Goal: Information Seeking & Learning: Check status

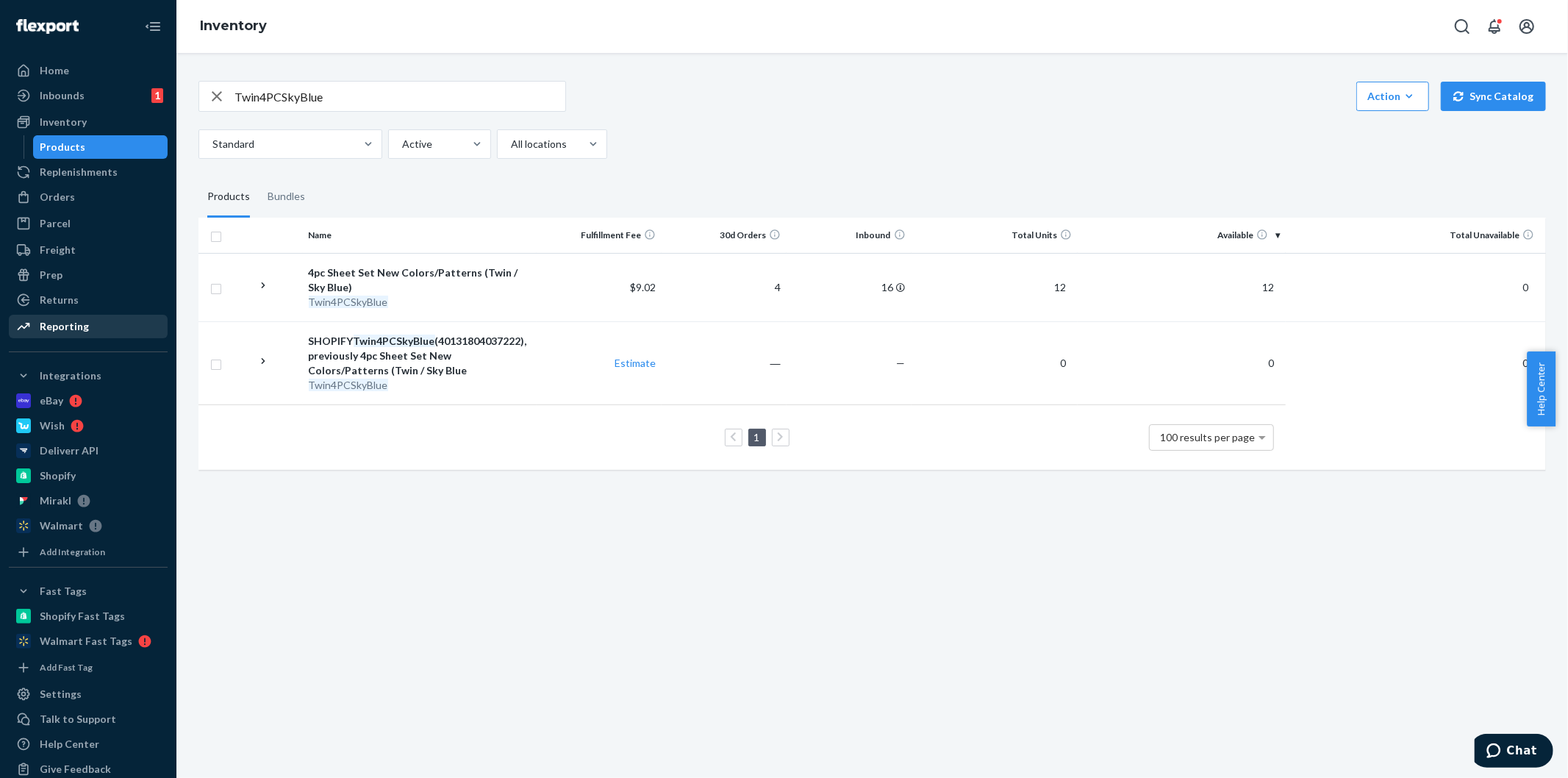
click at [79, 317] on div "Reporting" at bounding box center [88, 326] width 156 height 21
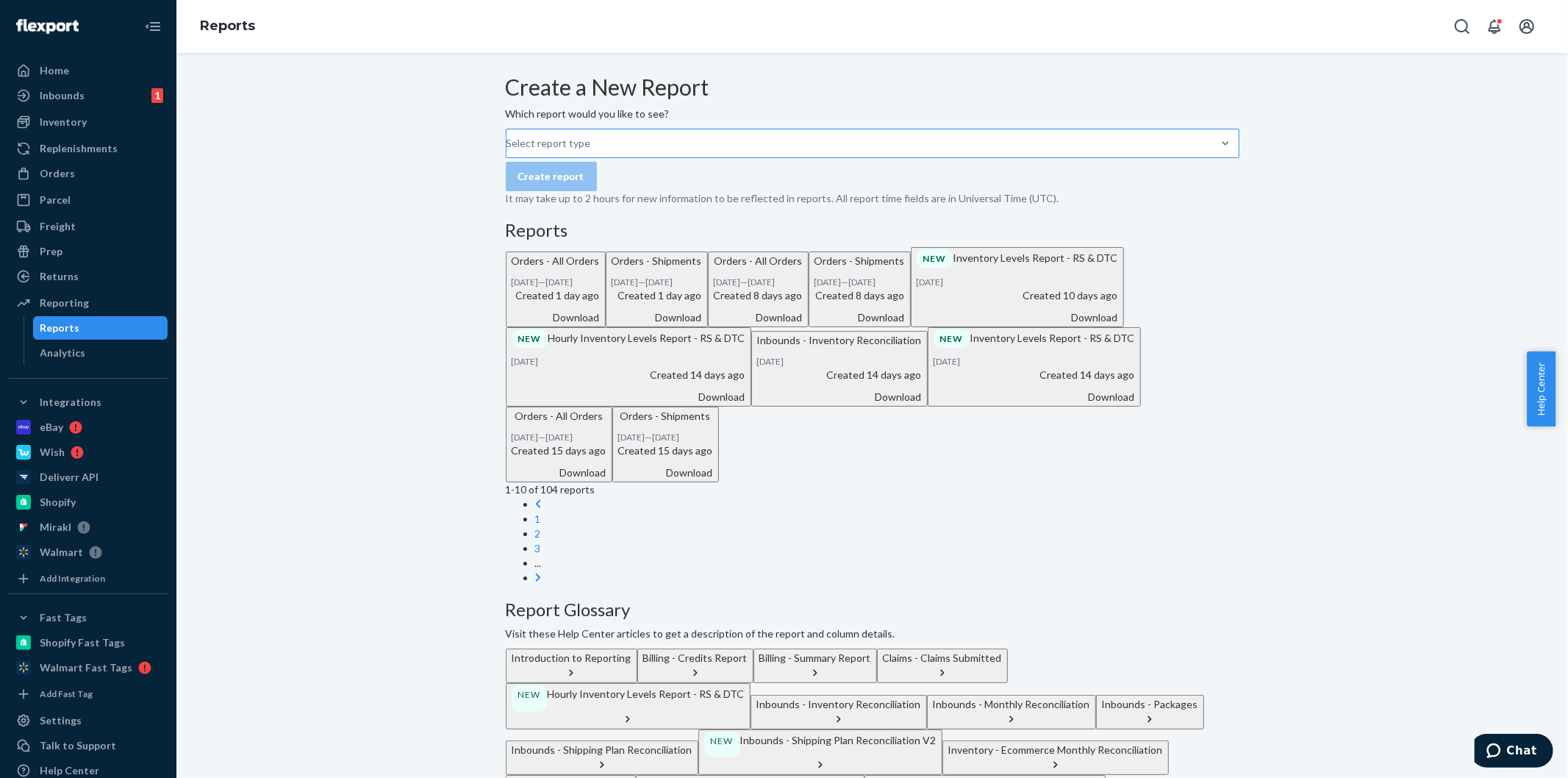
click at [508, 151] on div "Select report type" at bounding box center [508, 143] width 2 height 15
click at [508, 151] on input "Select report type" at bounding box center [508, 143] width 2 height 15
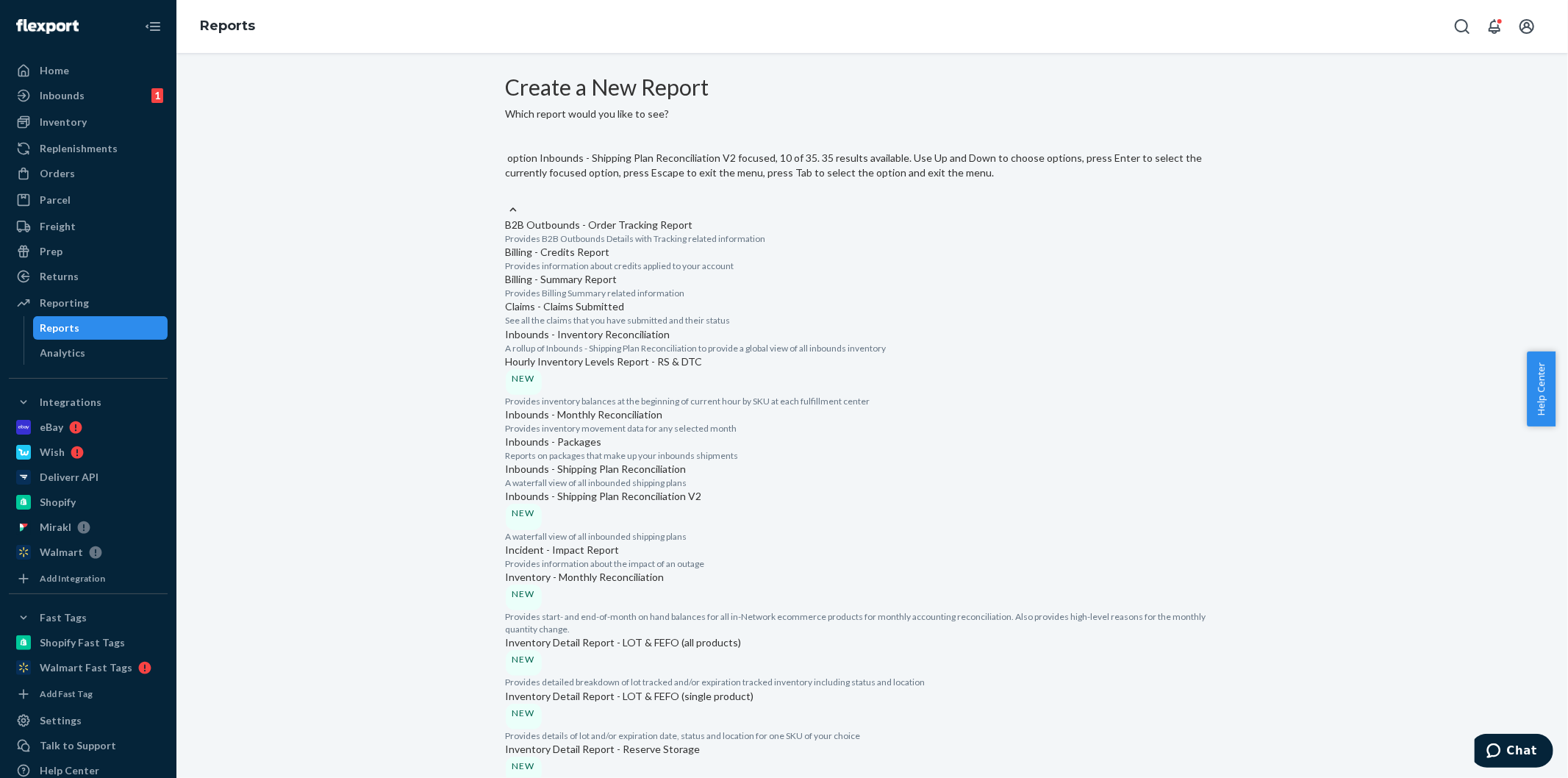
scroll to position [326, 0]
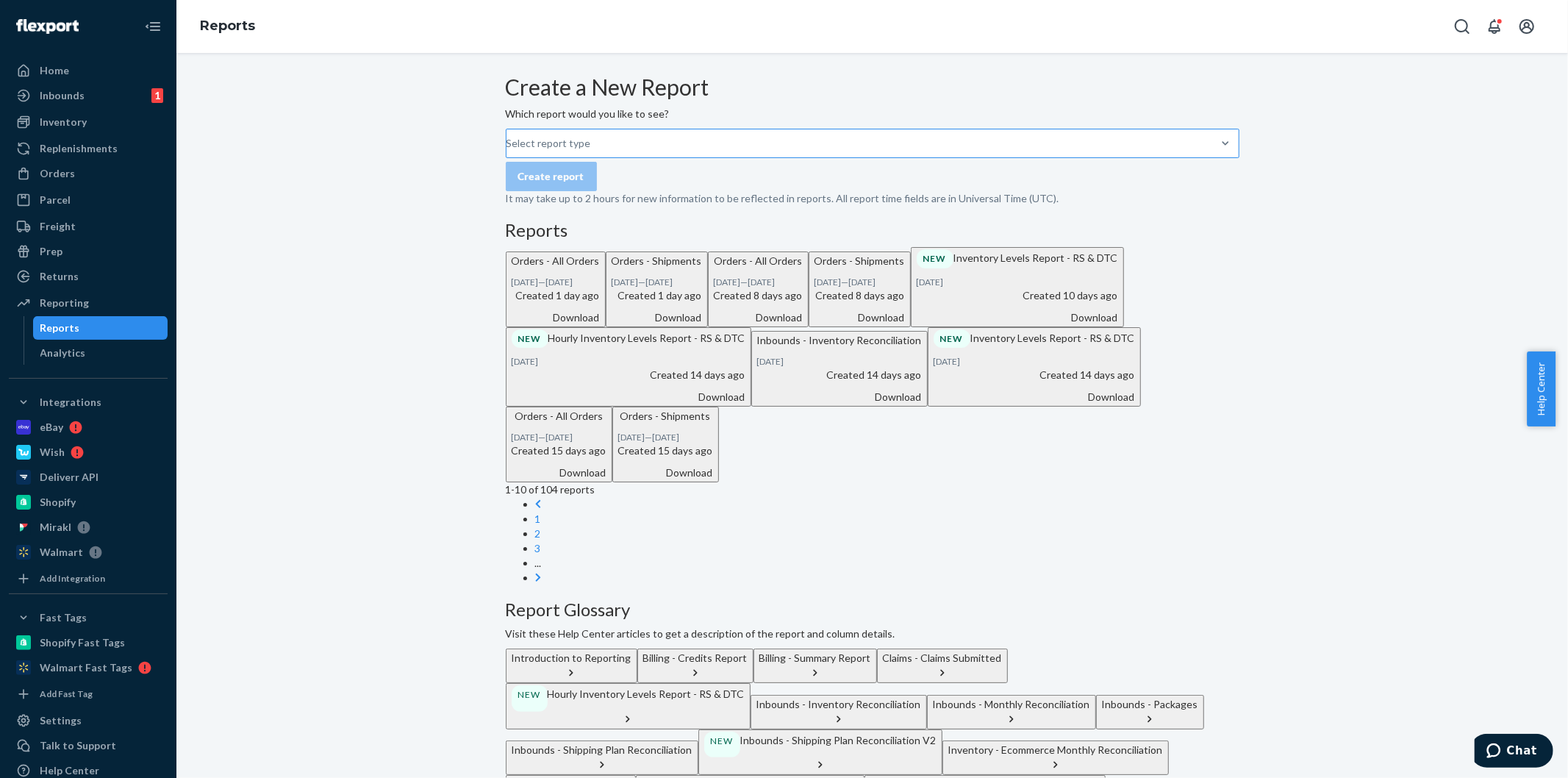
click at [508, 151] on div "Select report type" at bounding box center [508, 143] width 2 height 15
click at [508, 151] on input "Select report type" at bounding box center [508, 143] width 2 height 15
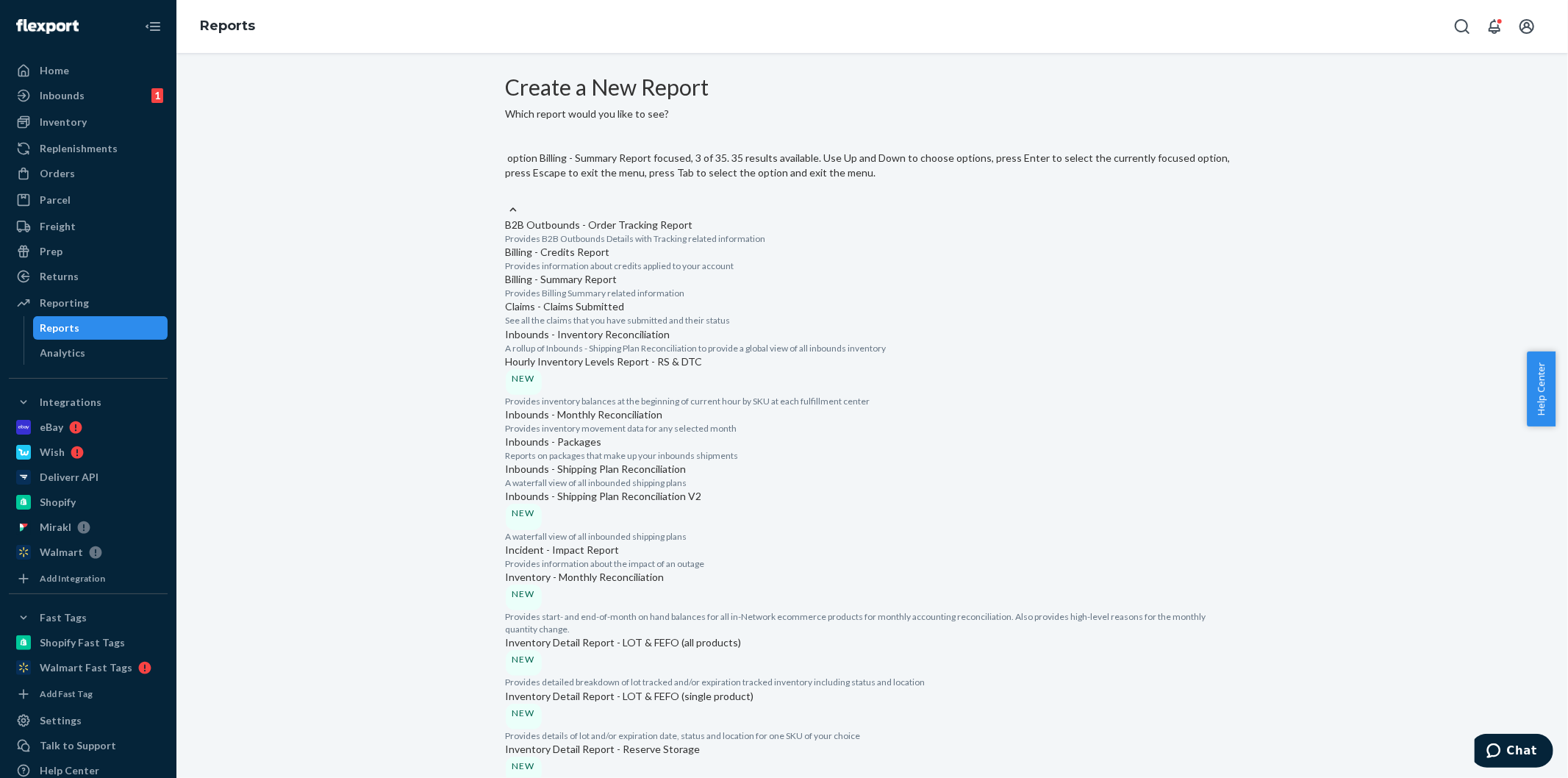
scroll to position [164, 0]
click at [682, 342] on p "A rollup of Inbounds - Shipping Plan Reconciliation to provide a global view of…" at bounding box center [872, 348] width 733 height 12
click at [508, 202] on input "option Inbounds - Inventory Reconciliation focused, 5 of 35. 35 results availab…" at bounding box center [507, 194] width 2 height 15
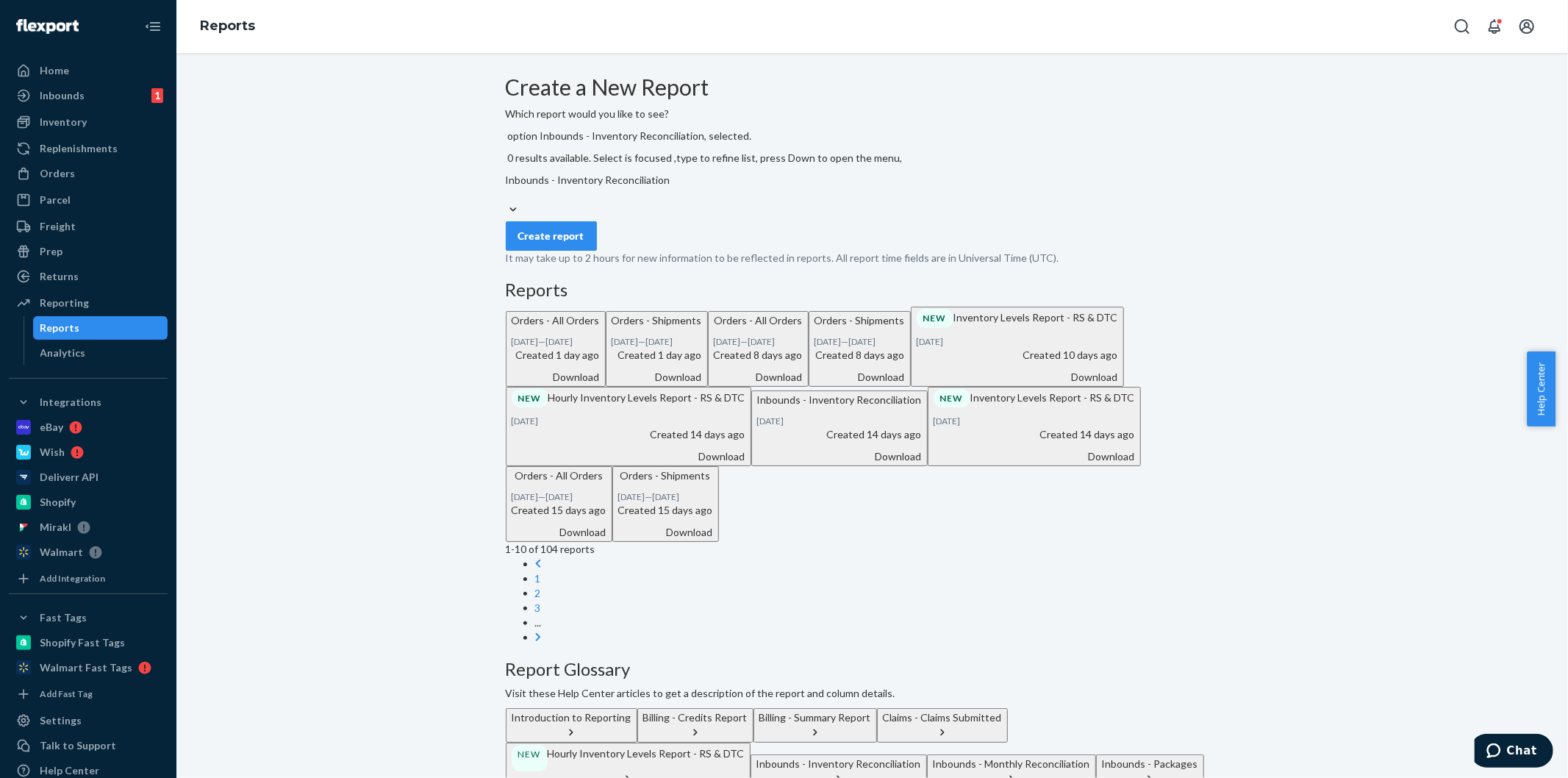
click at [588, 232] on button "Create report" at bounding box center [551, 236] width 91 height 30
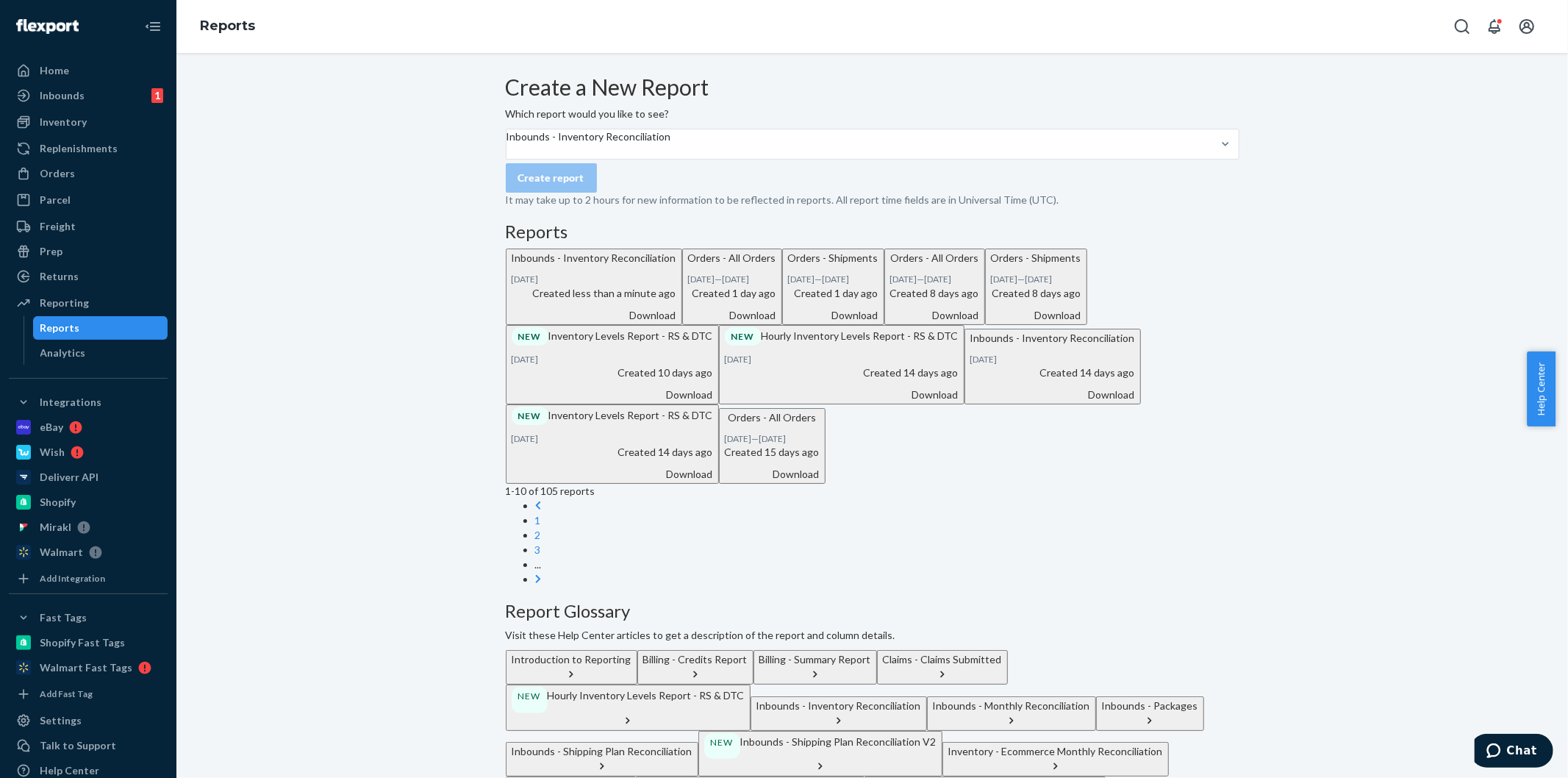
click at [676, 323] on div "Download" at bounding box center [594, 315] width 164 height 15
click at [671, 158] on div "Inbounds - Inventory Reconciliation" at bounding box center [589, 144] width 164 height 30
click at [508, 158] on input "Inbounds - Inventory Reconciliation" at bounding box center [508, 151] width 2 height 15
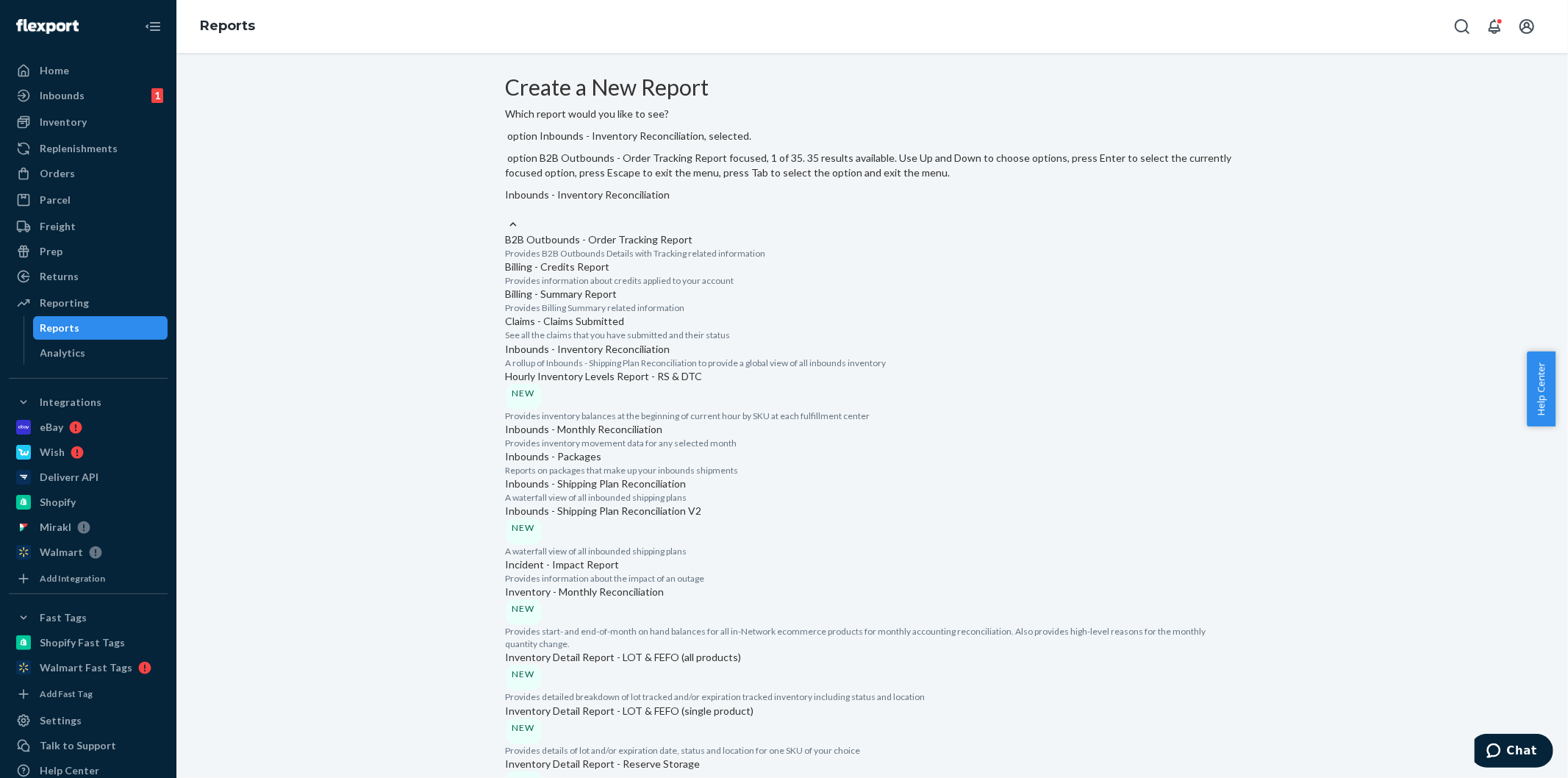
scroll to position [245, 0]
click at [681, 369] on div "Hourly Inventory Levels Report - RS & DTC NEW" at bounding box center [872, 389] width 733 height 40
click at [508, 217] on input "option Inbounds - Inventory Reconciliation, selected. option Hourly Inventory L…" at bounding box center [507, 209] width 2 height 15
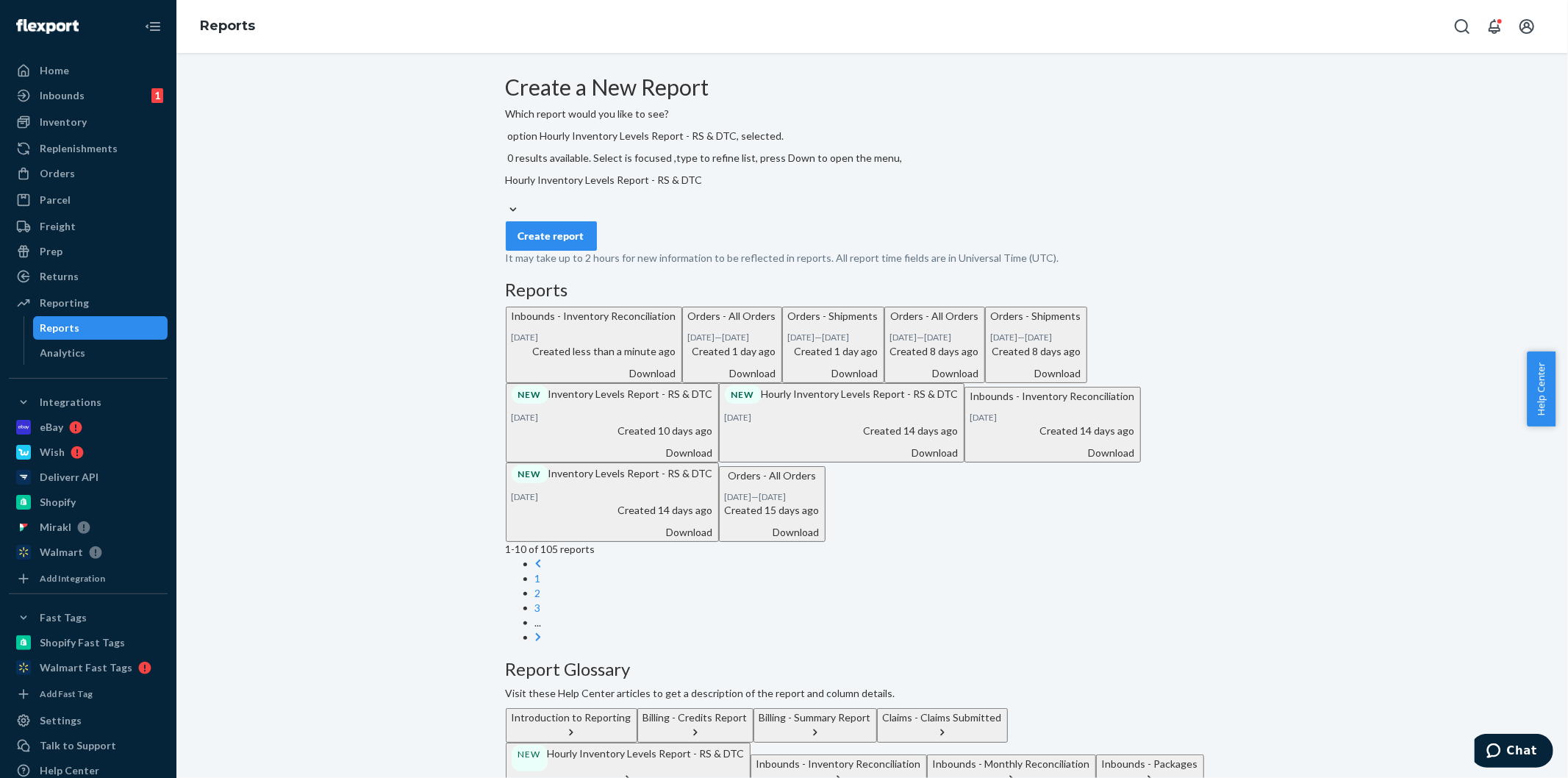
click at [559, 228] on div "Create report" at bounding box center [551, 235] width 66 height 15
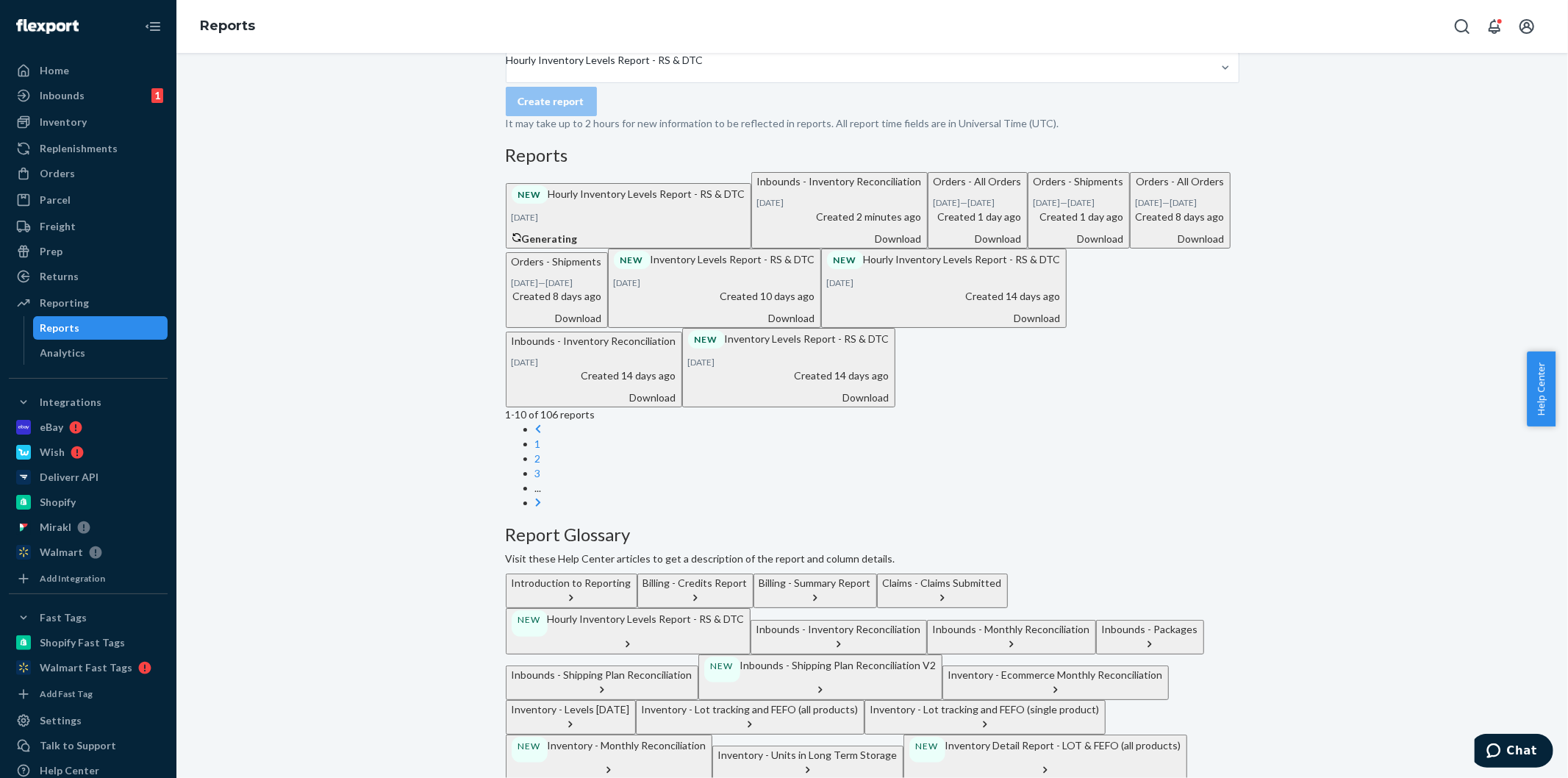
scroll to position [0, 0]
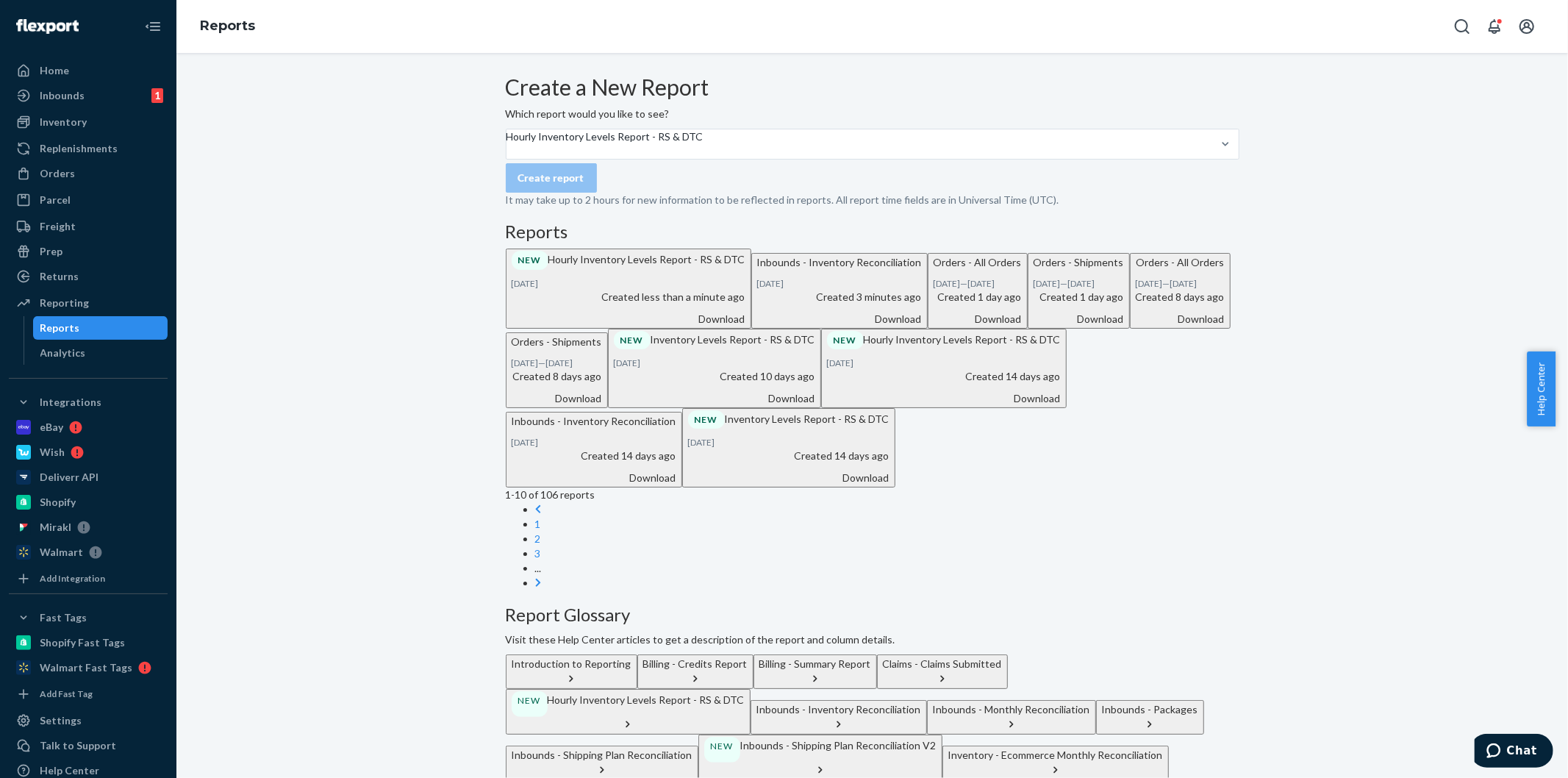
click at [1304, 339] on div "Create a New Report Which report would you like to see? Hourly Inventory Levels…" at bounding box center [872, 582] width 1369 height 1014
click at [746, 326] on div "Created less than a minute ago Download" at bounding box center [628, 308] width 234 height 37
click at [82, 162] on link "Orders" at bounding box center [88, 173] width 158 height 24
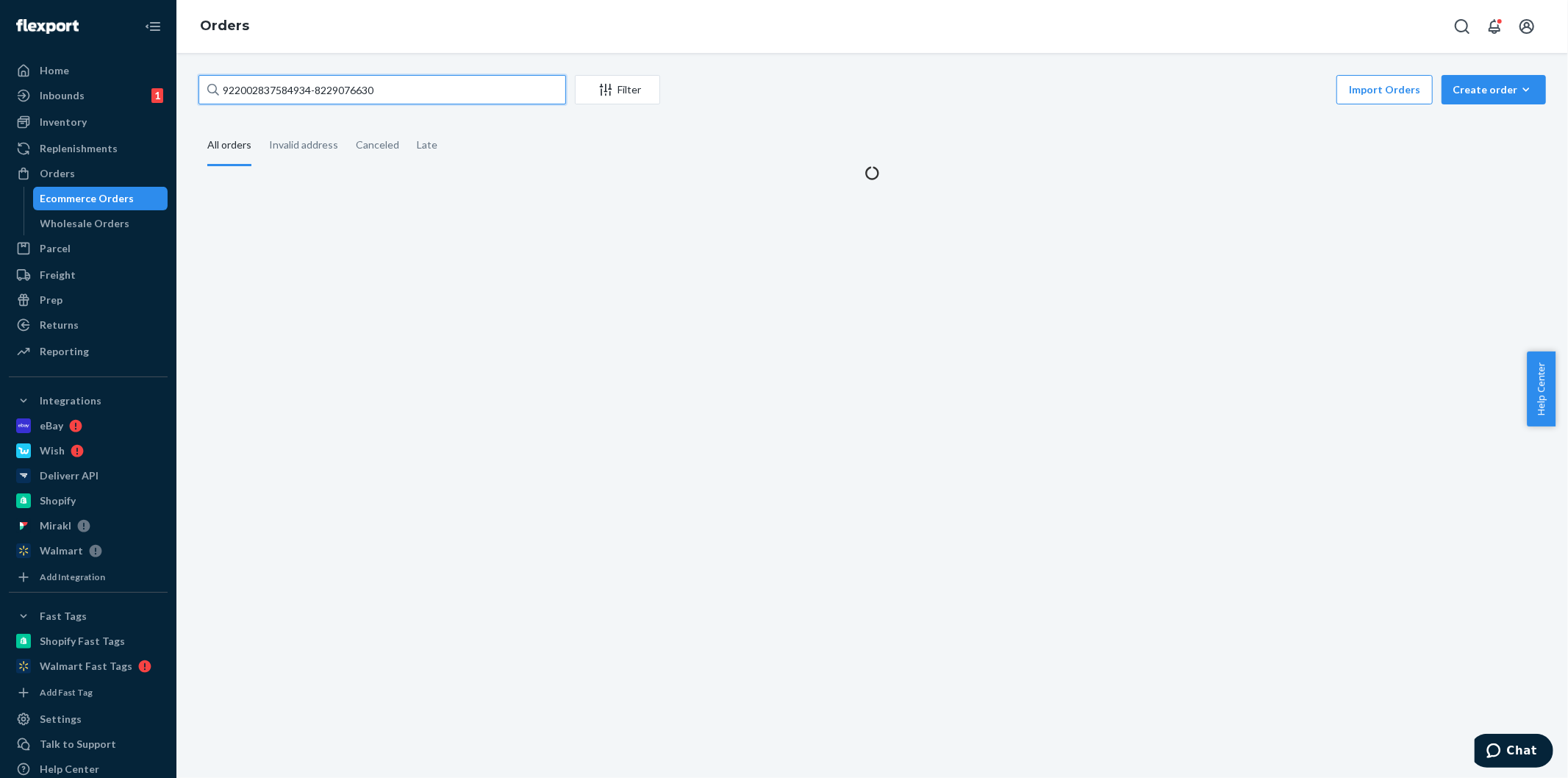
click at [360, 87] on input "922002837584934-8229076630" at bounding box center [382, 90] width 368 height 30
paste input "1364670"
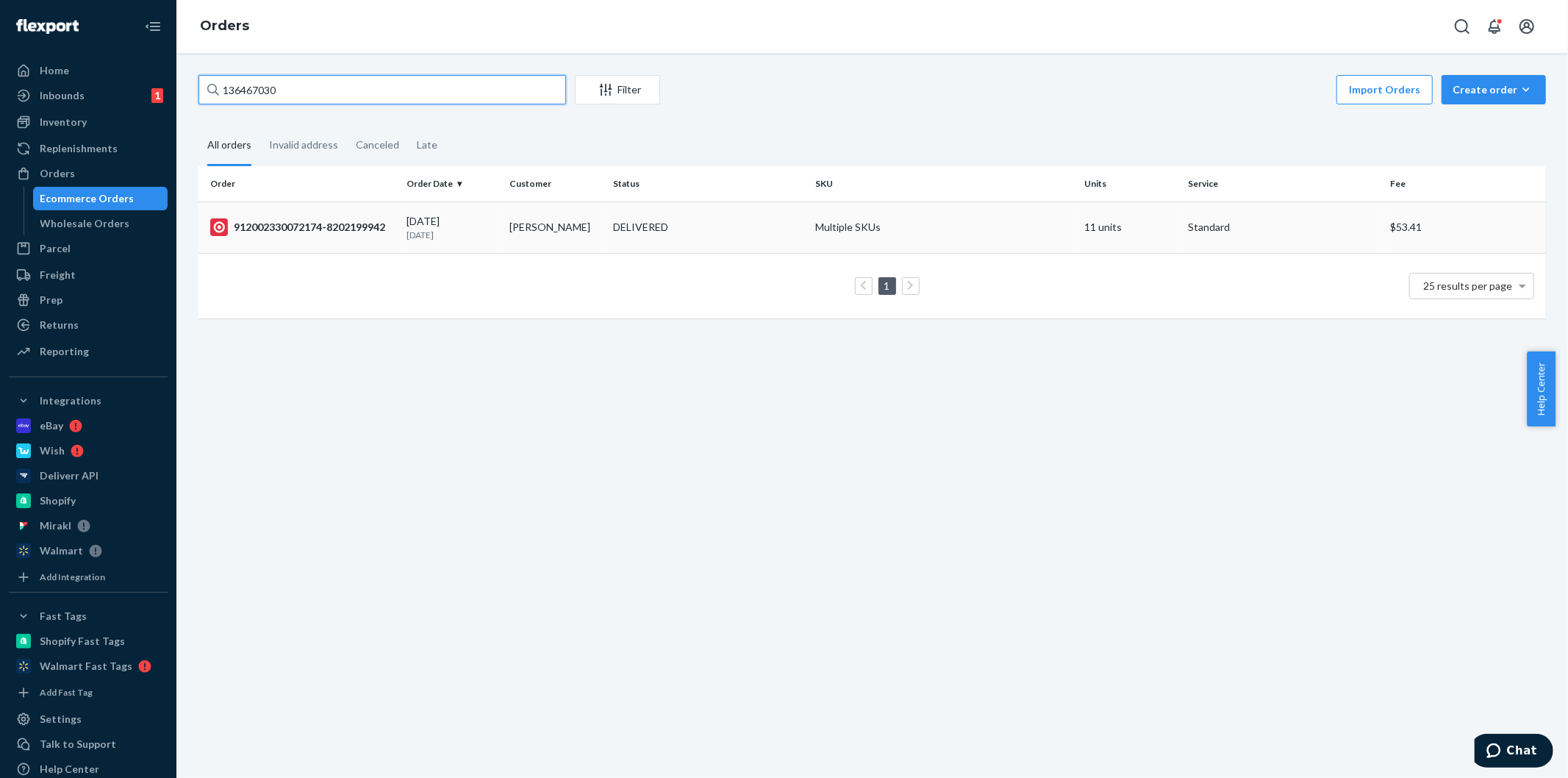
type input "136467030"
click at [326, 228] on div "912002330072174-8202199942" at bounding box center [302, 228] width 185 height 18
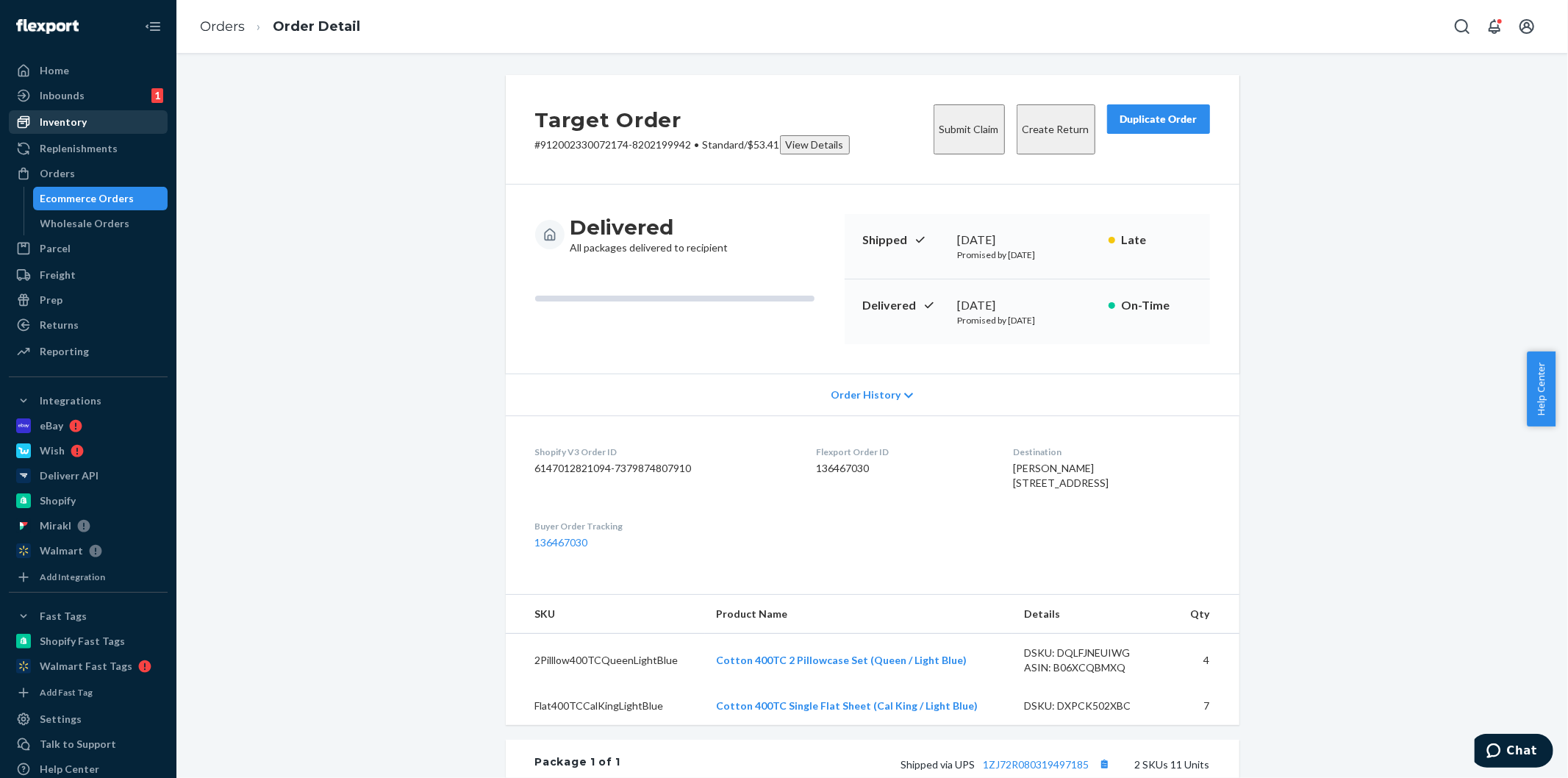
click at [80, 123] on div "Inventory" at bounding box center [63, 122] width 47 height 15
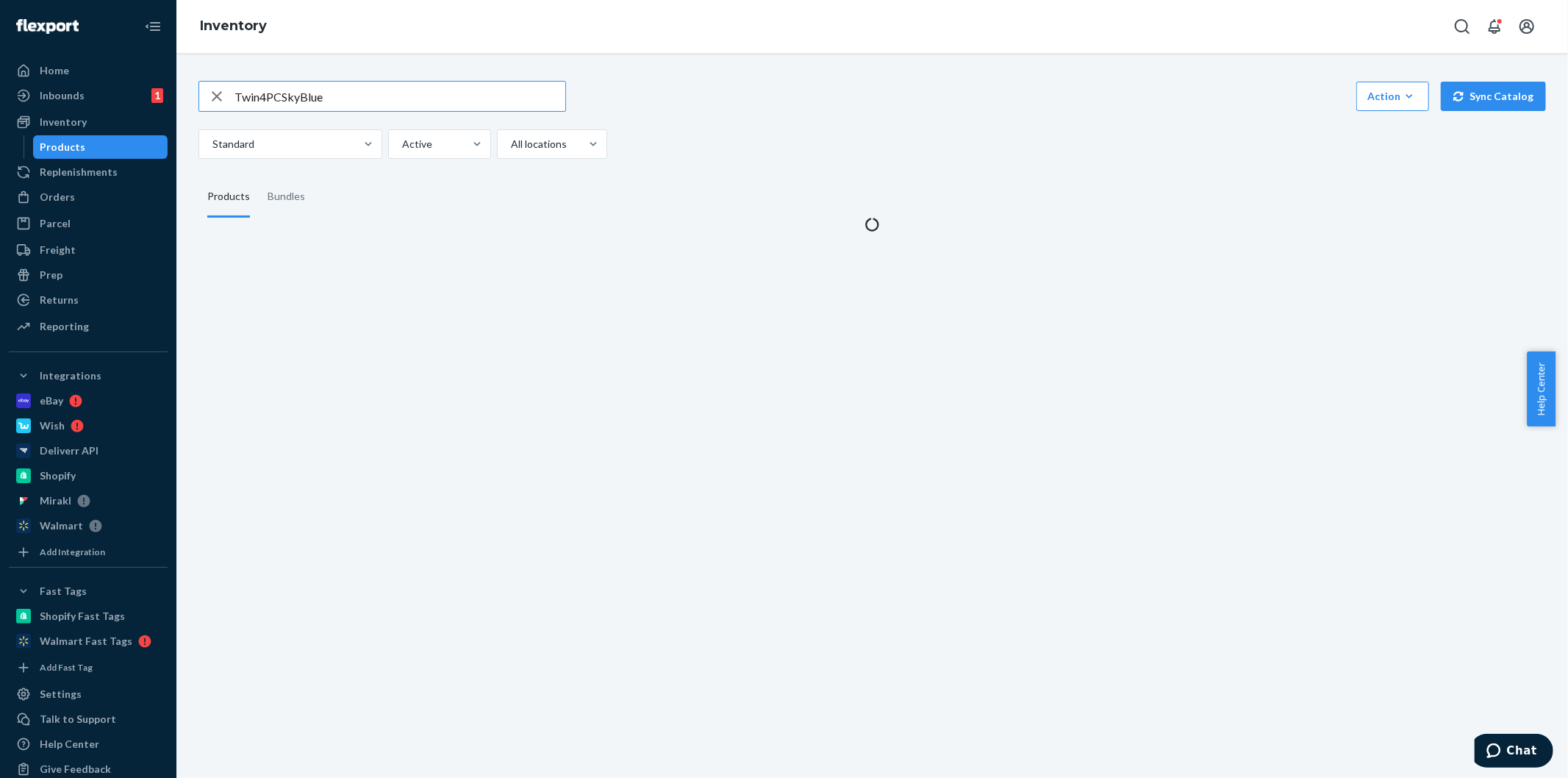
click at [359, 93] on input "Twin4PCSkyBlue" at bounding box center [400, 96] width 331 height 30
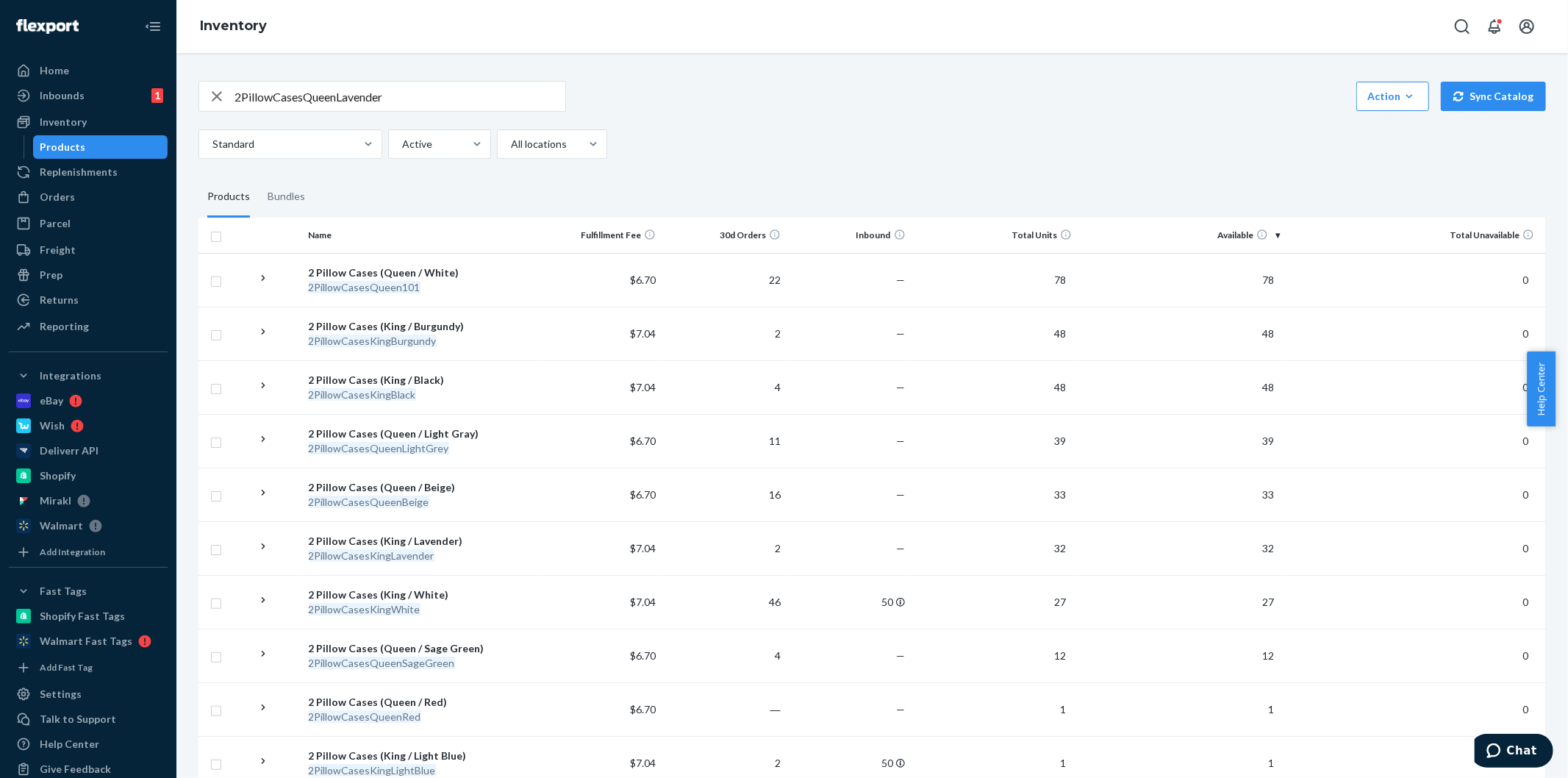
click at [340, 100] on input "2PillowCasesQueenLavender" at bounding box center [400, 96] width 331 height 30
paste input "CasQueenRoyalBlue"
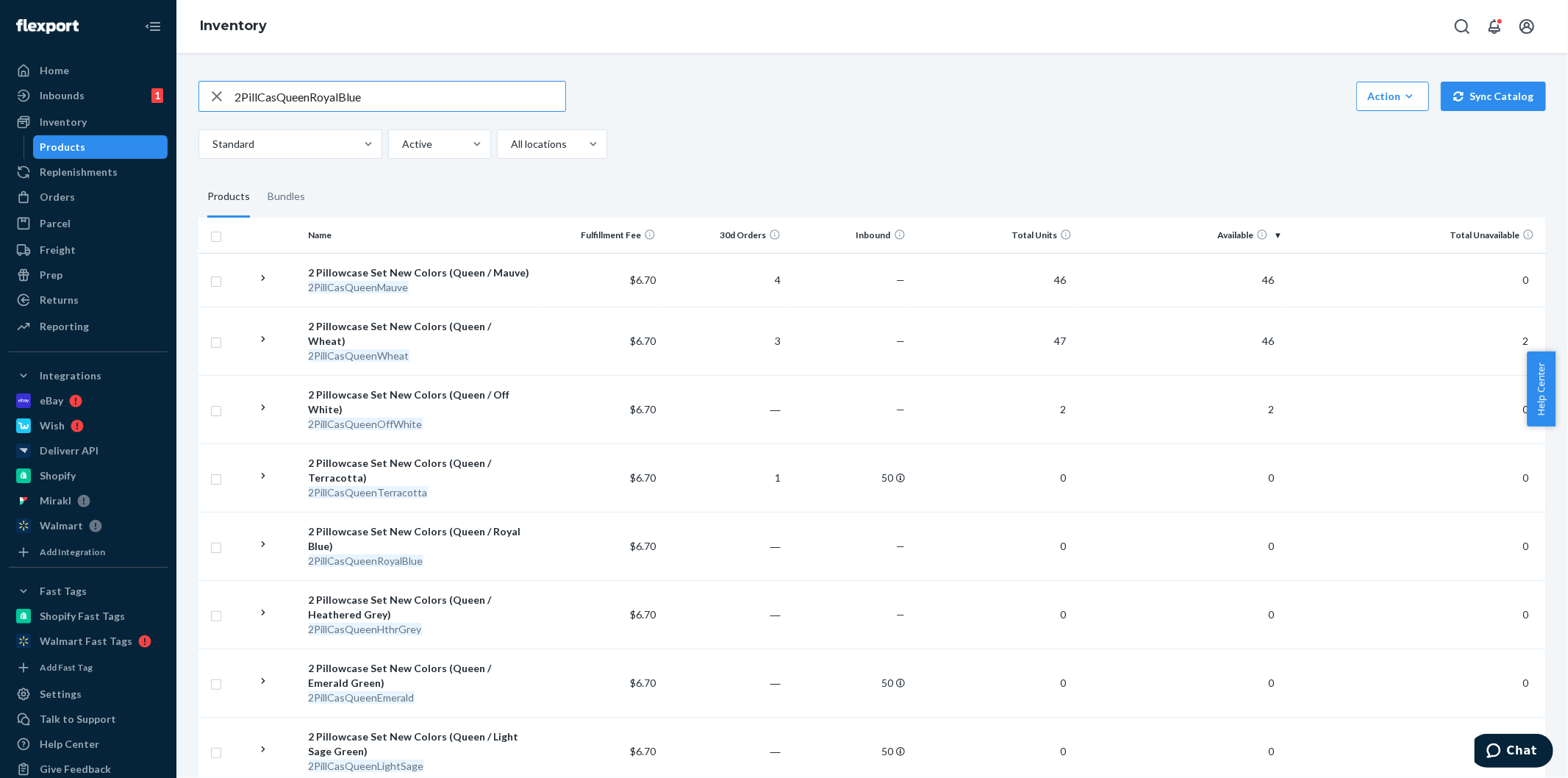
click at [357, 89] on input "2PillCasQueenRoyalBlue" at bounding box center [400, 96] width 331 height 30
paste input "KidTwinButterflies"
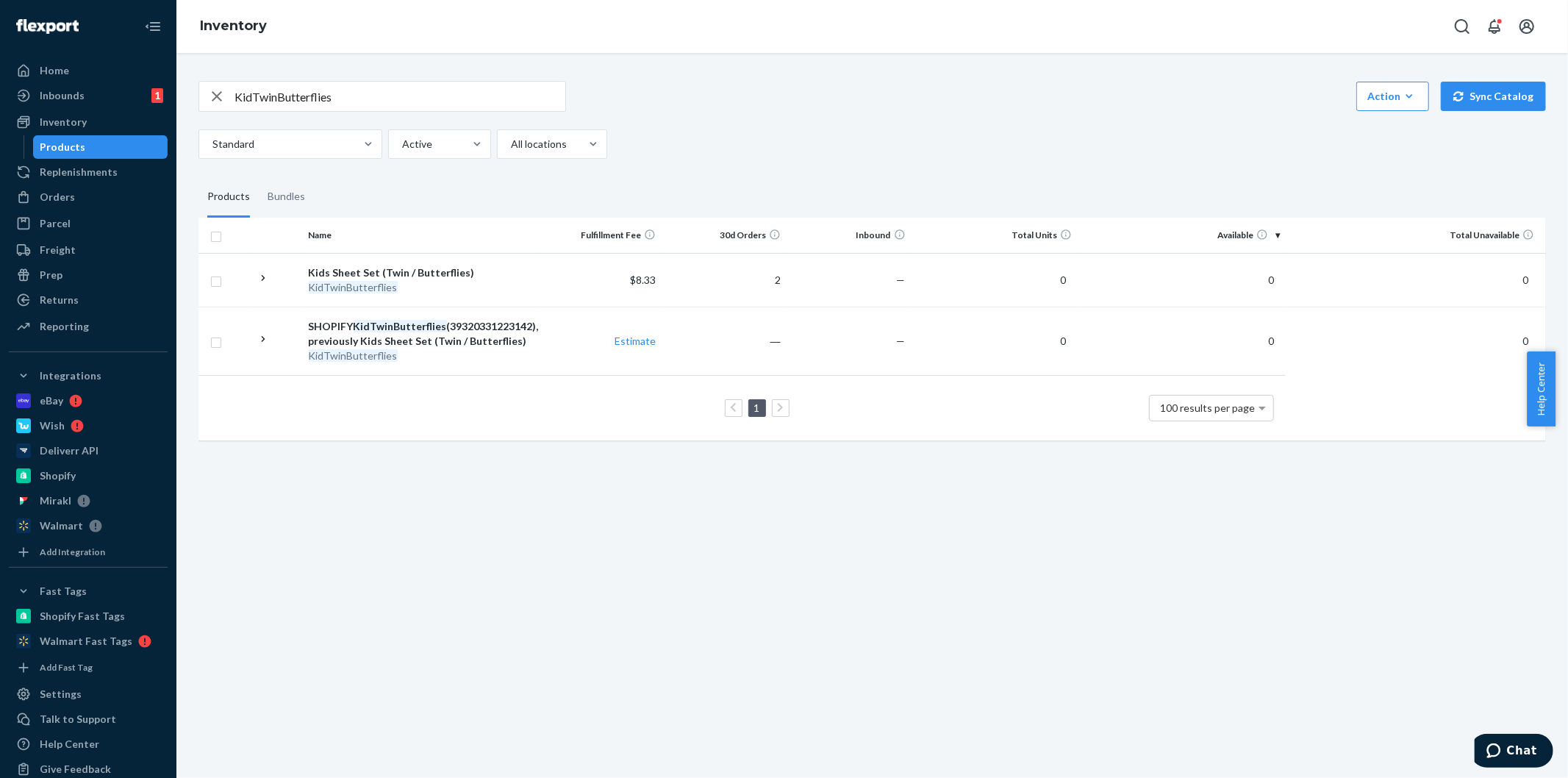
click at [321, 98] on input "KidTwinButterflies" at bounding box center [400, 96] width 331 height 30
paste input "QueenOwl"
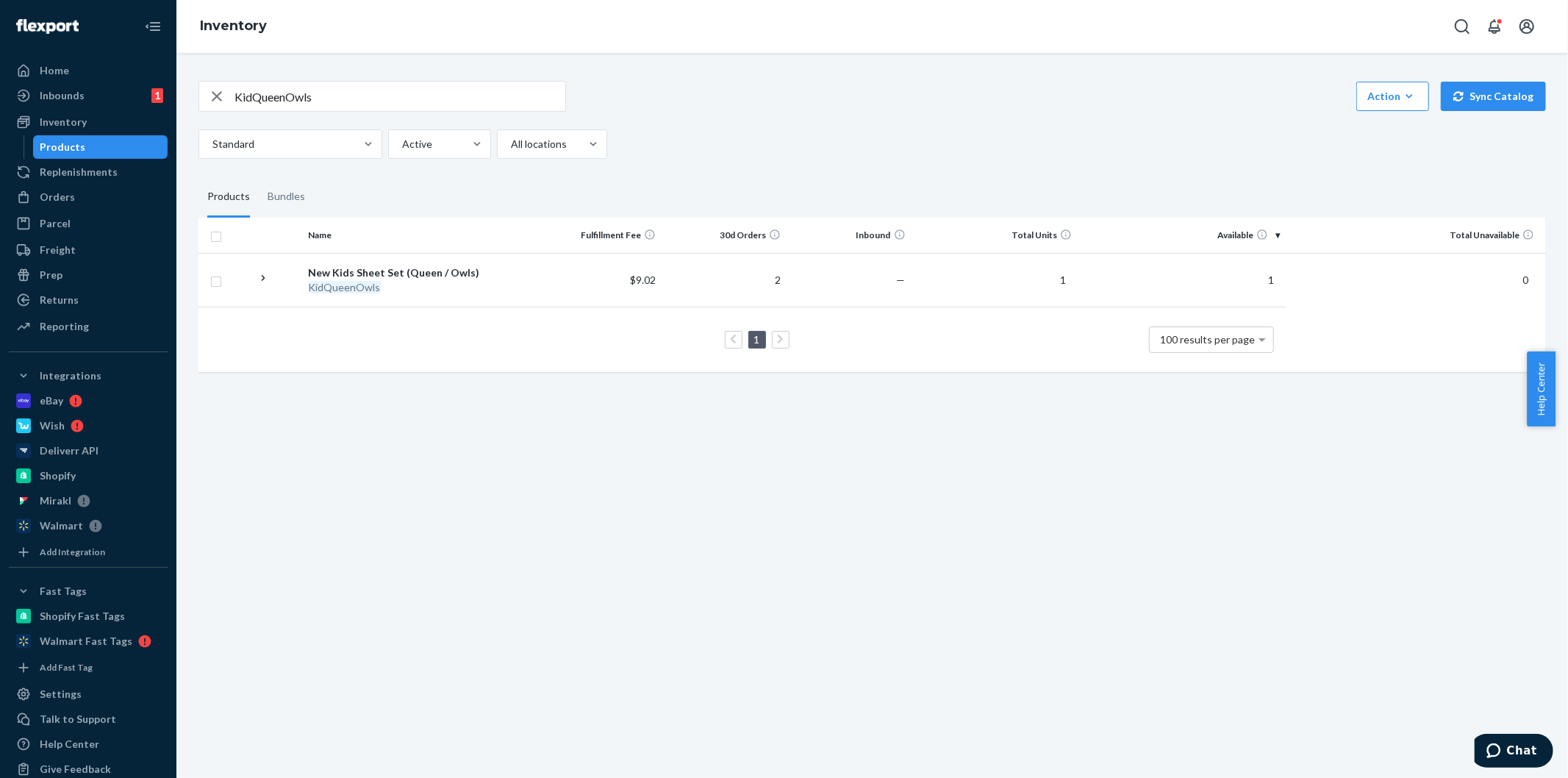
click at [311, 85] on input "KidQueenOwls" at bounding box center [400, 96] width 331 height 30
paste input "FlatTwinXLBurgundy"
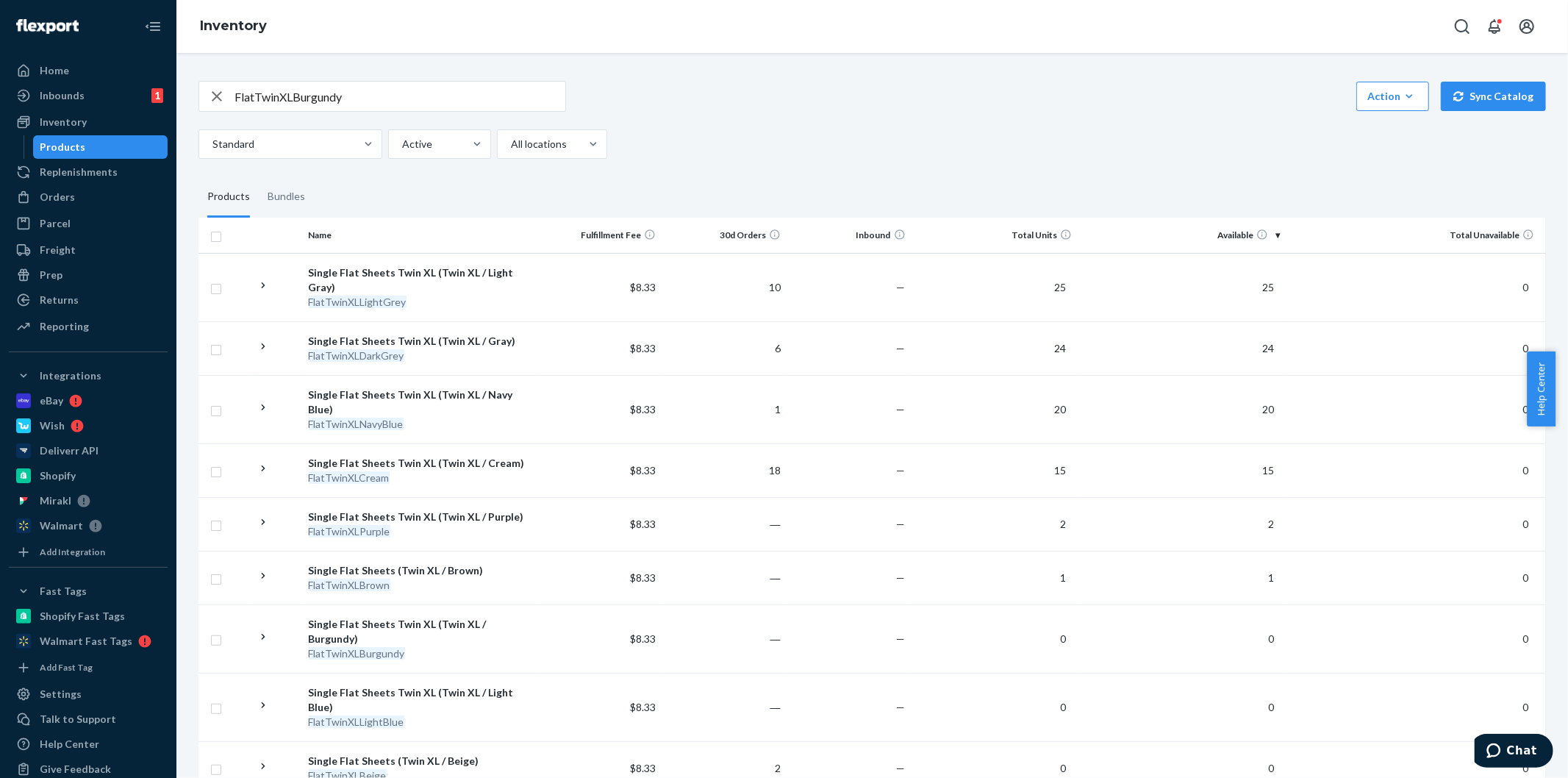
click at [374, 95] on input "FlatTwinXLBurgundy" at bounding box center [400, 96] width 331 height 30
paste input "4PC1000TCTwinCream"
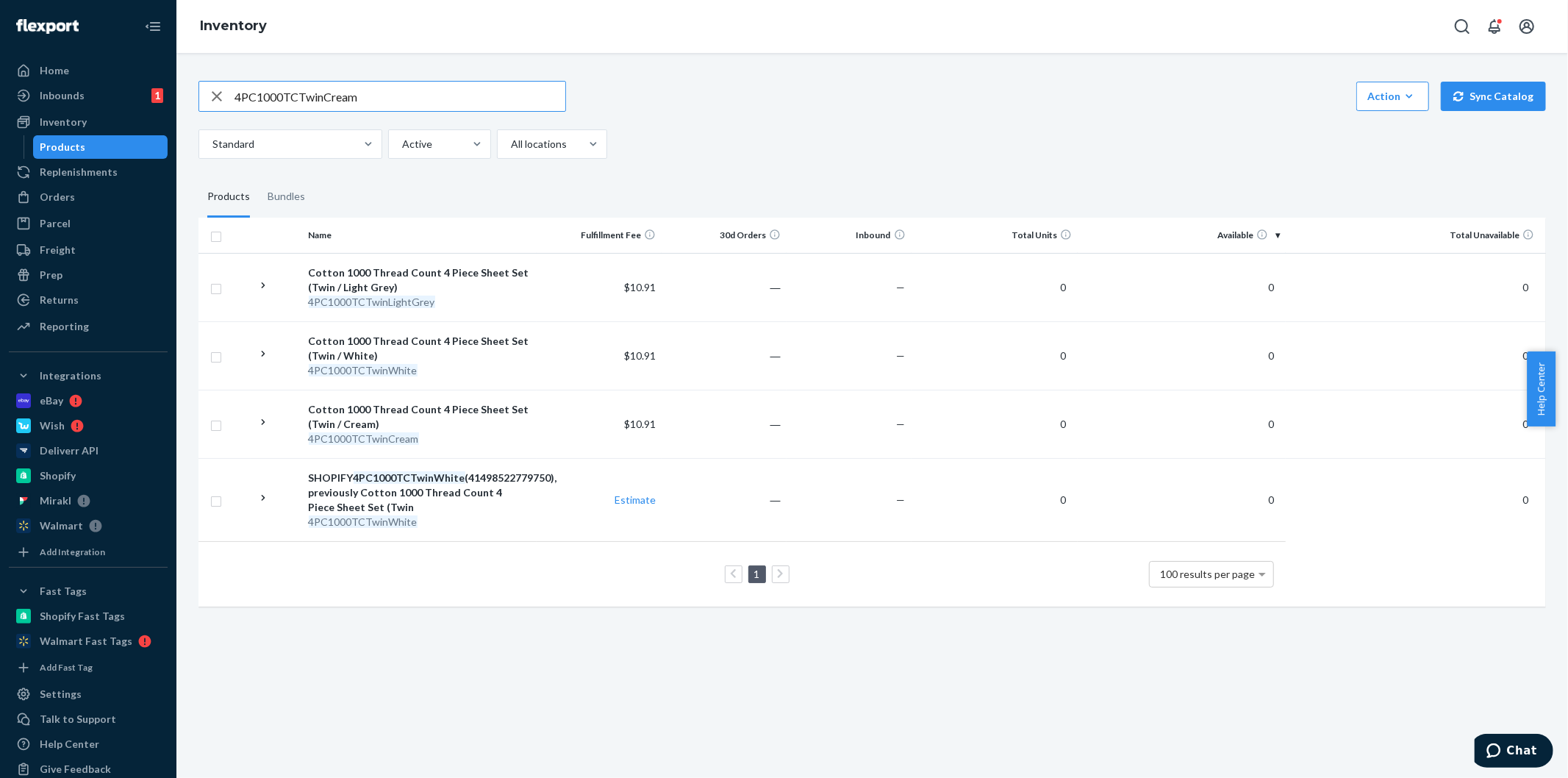
click at [359, 89] on input "4PC1000TCTwinCream" at bounding box center [400, 96] width 331 height 30
paste input "LightGrey"
type input "4PC1000TCTwinLightGrey"
